Goal: Information Seeking & Learning: Learn about a topic

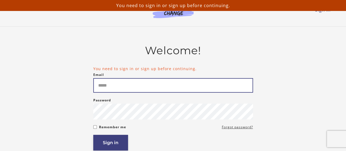
type input "**********"
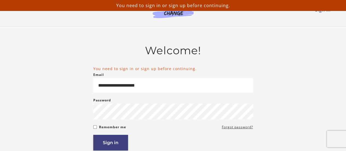
click at [109, 142] on button "Sign in" at bounding box center [110, 143] width 35 height 16
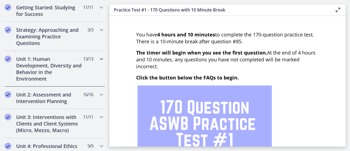
scroll to position [137, 0]
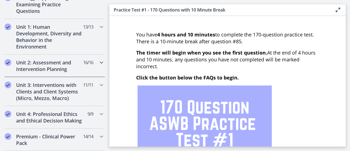
click at [49, 63] on h2 "Unit 2: Assessment and Intervention Planning" at bounding box center [49, 65] width 67 height 13
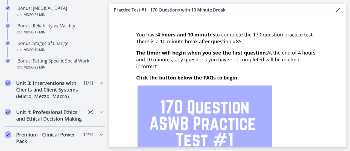
scroll to position [520, 0]
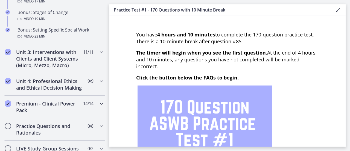
click at [70, 113] on h2 "Premium - Clinical Power Pack" at bounding box center [49, 106] width 67 height 13
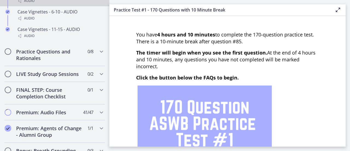
scroll to position [547, 0]
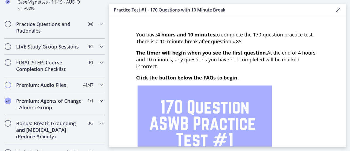
click at [76, 109] on h2 "Premium: Agents of Change - Alumni Group" at bounding box center [49, 103] width 67 height 13
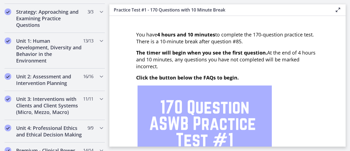
scroll to position [150, 0]
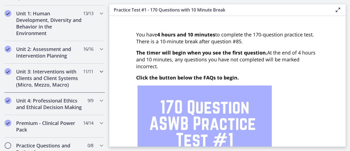
click at [66, 73] on h2 "Unit 3: Interventions with Clients and Client Systems (Micro, Mezzo, Macro)" at bounding box center [49, 78] width 67 height 20
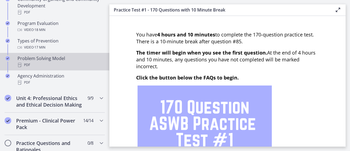
scroll to position [396, 0]
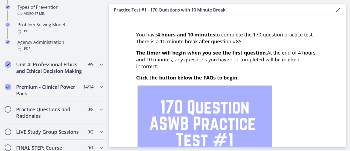
click at [52, 65] on h2 "Unit 4: Professional Ethics and Ethical Decision Making" at bounding box center [49, 67] width 67 height 13
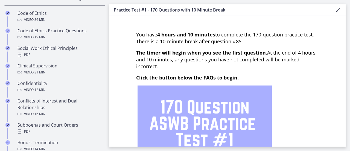
scroll to position [205, 0]
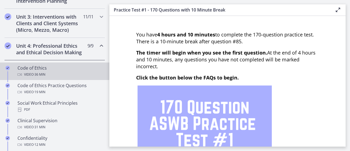
click at [47, 71] on div "Code of Ethics Video · 36 min" at bounding box center [60, 71] width 85 height 13
